Goal: Register for event/course

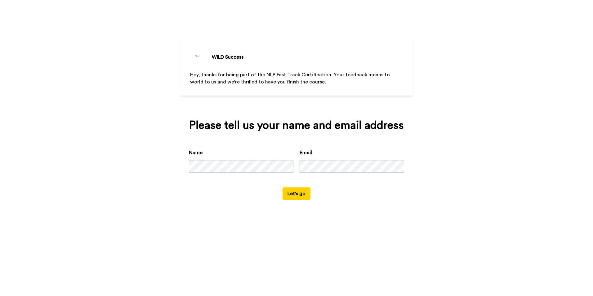
click at [295, 194] on button "Let's go" at bounding box center [296, 193] width 28 height 12
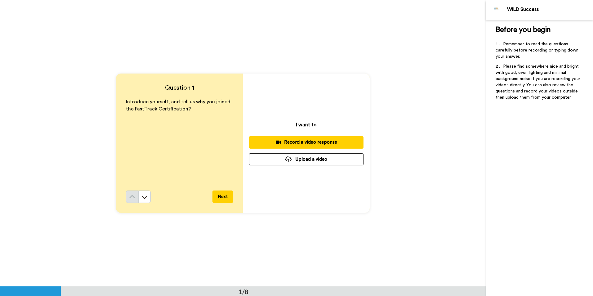
click at [316, 158] on button "Upload a video" at bounding box center [306, 159] width 114 height 12
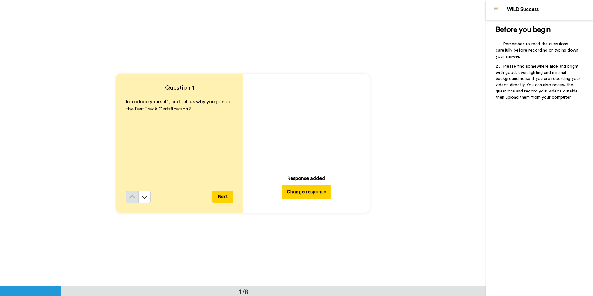
click at [221, 197] on button "Next" at bounding box center [222, 196] width 20 height 12
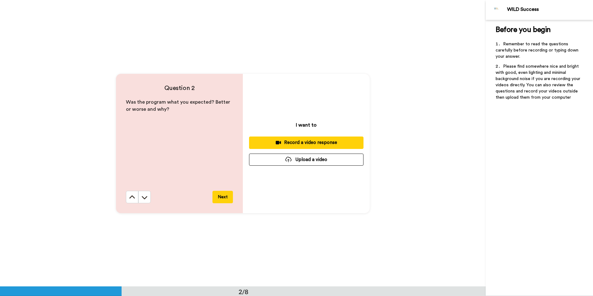
scroll to position [286, 0]
click at [224, 197] on button "Next" at bounding box center [222, 196] width 20 height 12
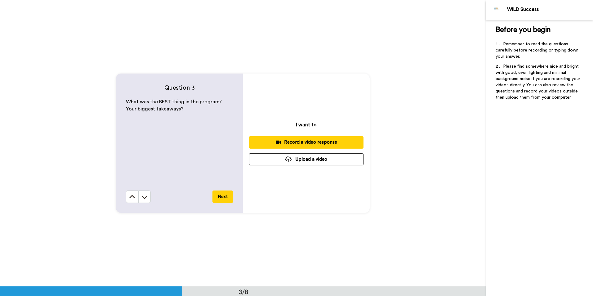
scroll to position [572, 0]
click at [144, 196] on icon at bounding box center [144, 196] width 6 height 6
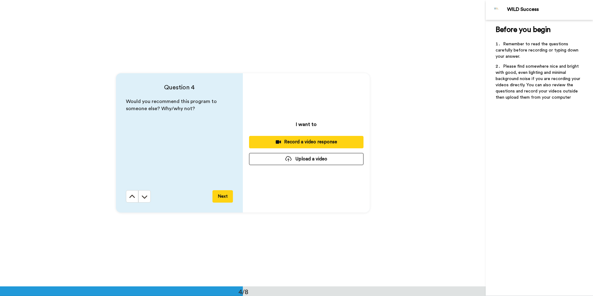
scroll to position [859, 0]
click at [130, 196] on icon at bounding box center [132, 195] width 6 height 3
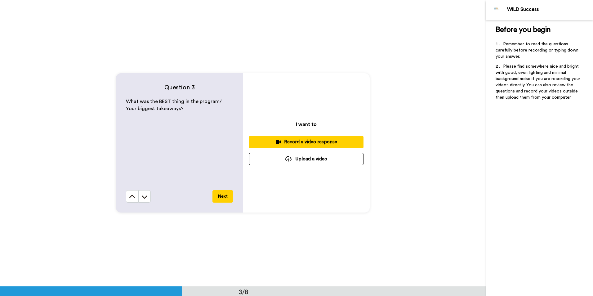
click at [130, 196] on icon at bounding box center [132, 195] width 6 height 3
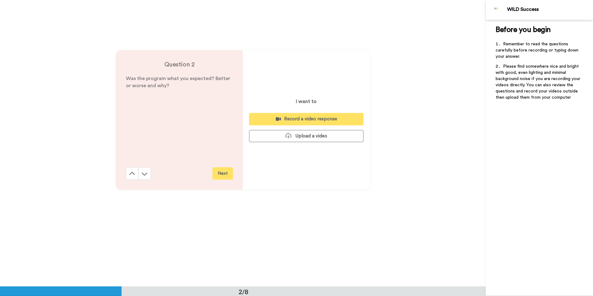
scroll to position [286, 0]
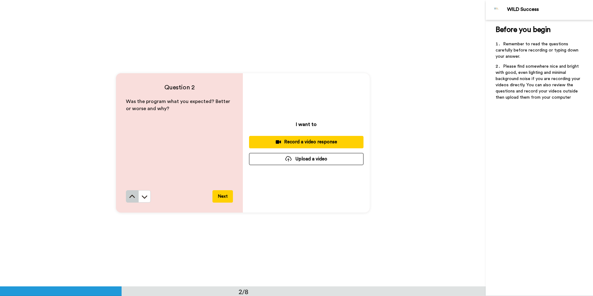
click at [130, 196] on icon at bounding box center [132, 196] width 6 height 6
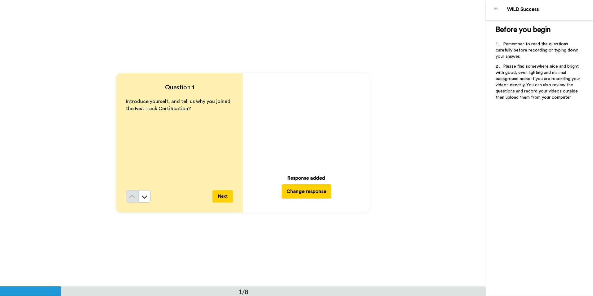
scroll to position [0, 0]
click at [308, 190] on button "Change response" at bounding box center [306, 191] width 50 height 14
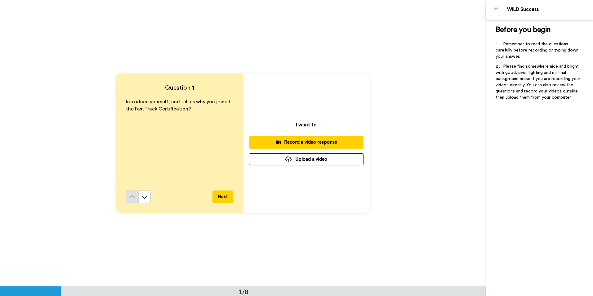
click at [219, 196] on button "Next" at bounding box center [222, 196] width 20 height 12
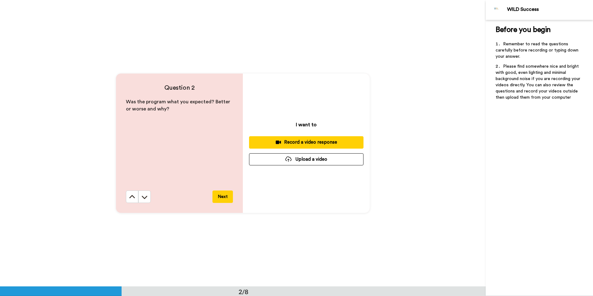
scroll to position [286, 0]
click at [130, 196] on icon at bounding box center [132, 195] width 6 height 3
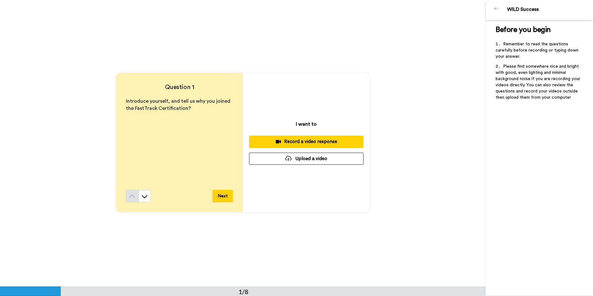
scroll to position [0, 0]
click at [145, 198] on icon at bounding box center [144, 197] width 6 height 6
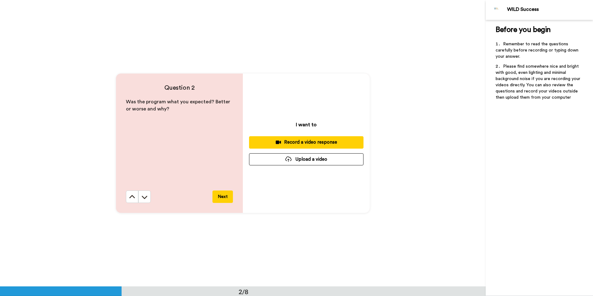
scroll to position [286, 0]
click at [144, 198] on icon at bounding box center [144, 196] width 6 height 6
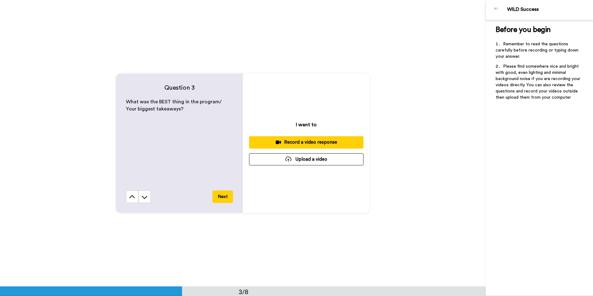
scroll to position [572, 0]
click at [144, 197] on icon at bounding box center [144, 196] width 6 height 6
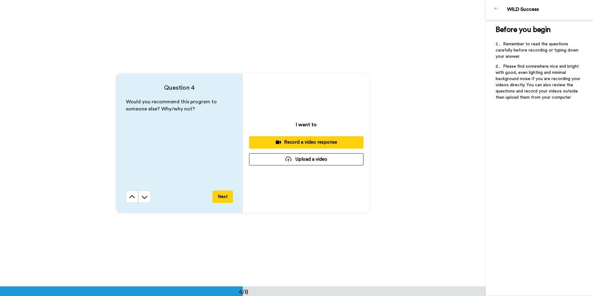
scroll to position [859, 0]
click at [145, 199] on icon at bounding box center [144, 196] width 6 height 6
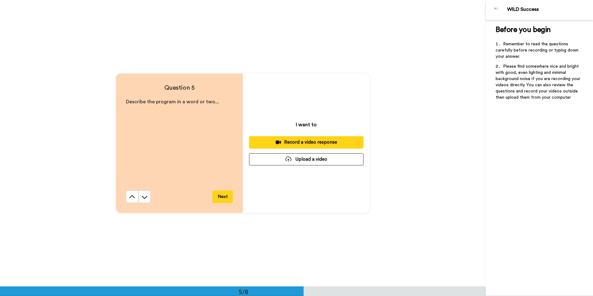
scroll to position [1145, 0]
click at [143, 196] on icon at bounding box center [144, 196] width 6 height 6
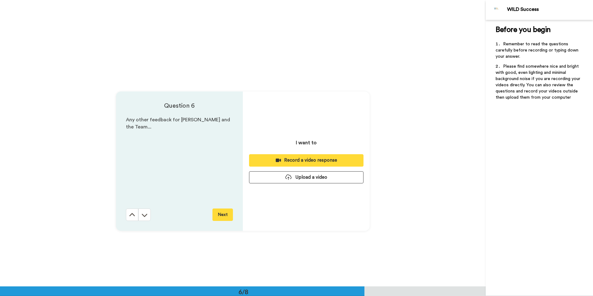
scroll to position [1431, 0]
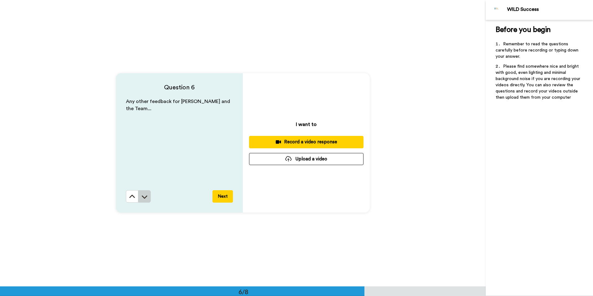
click at [143, 197] on icon at bounding box center [145, 196] width 6 height 3
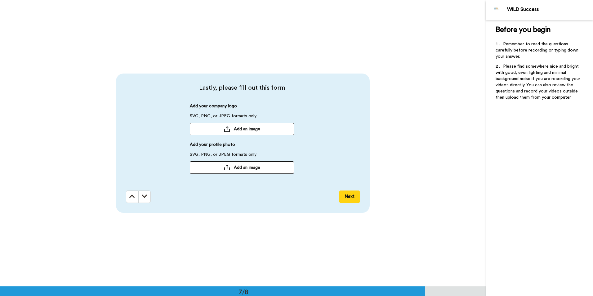
scroll to position [1717, 0]
click at [132, 197] on icon at bounding box center [132, 196] width 6 height 6
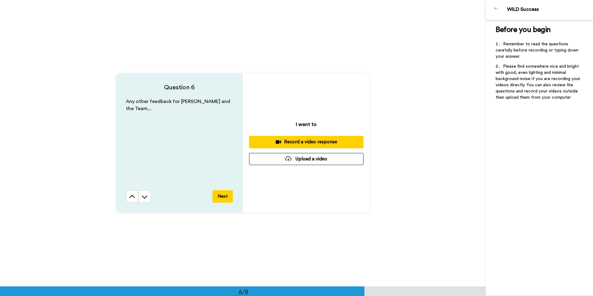
click at [132, 197] on icon at bounding box center [132, 196] width 6 height 6
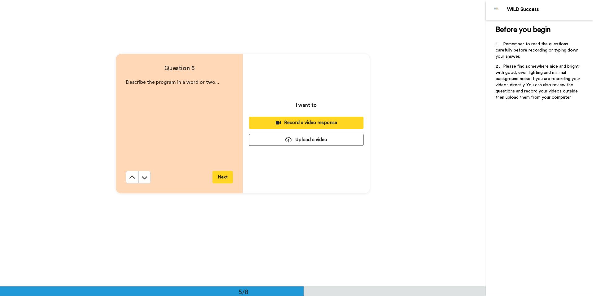
scroll to position [1145, 0]
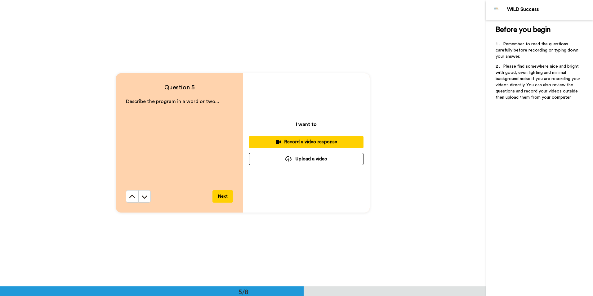
click at [132, 197] on icon at bounding box center [132, 196] width 6 height 6
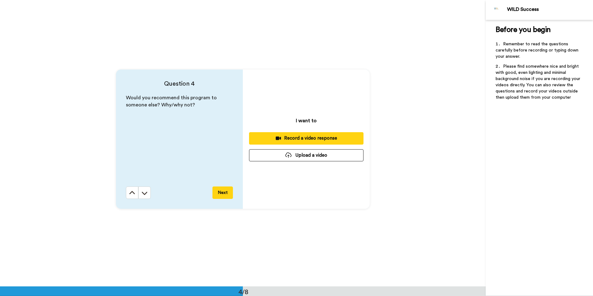
scroll to position [859, 0]
